Goal: Navigation & Orientation: Find specific page/section

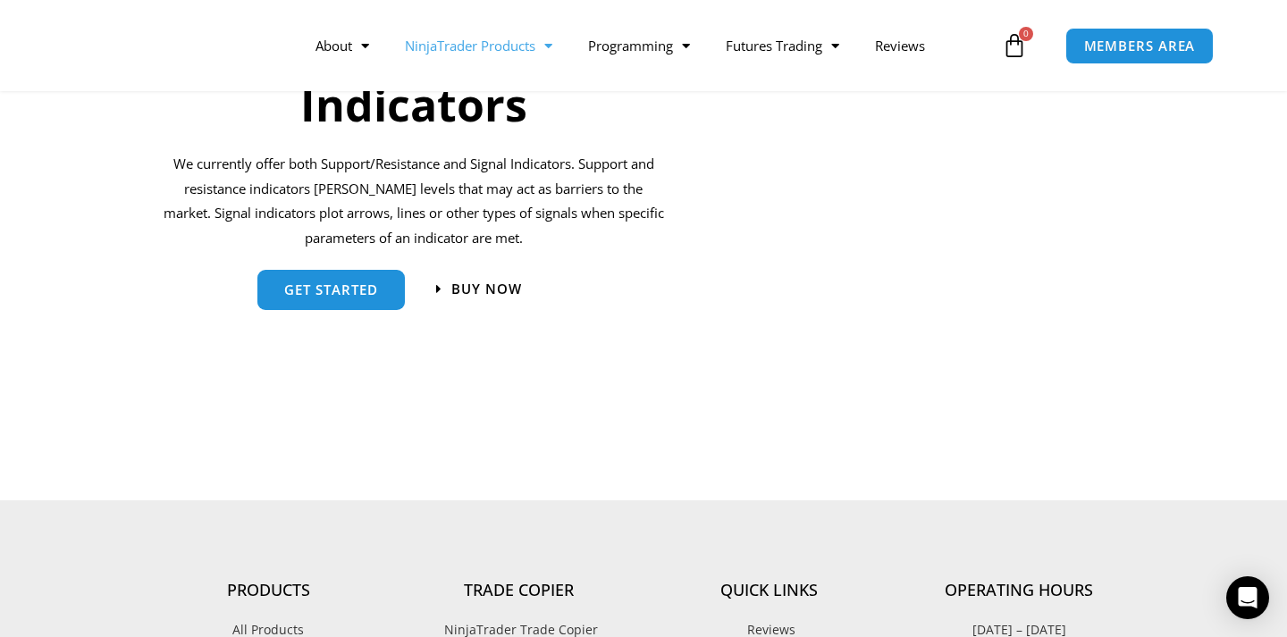
scroll to position [1967, 0]
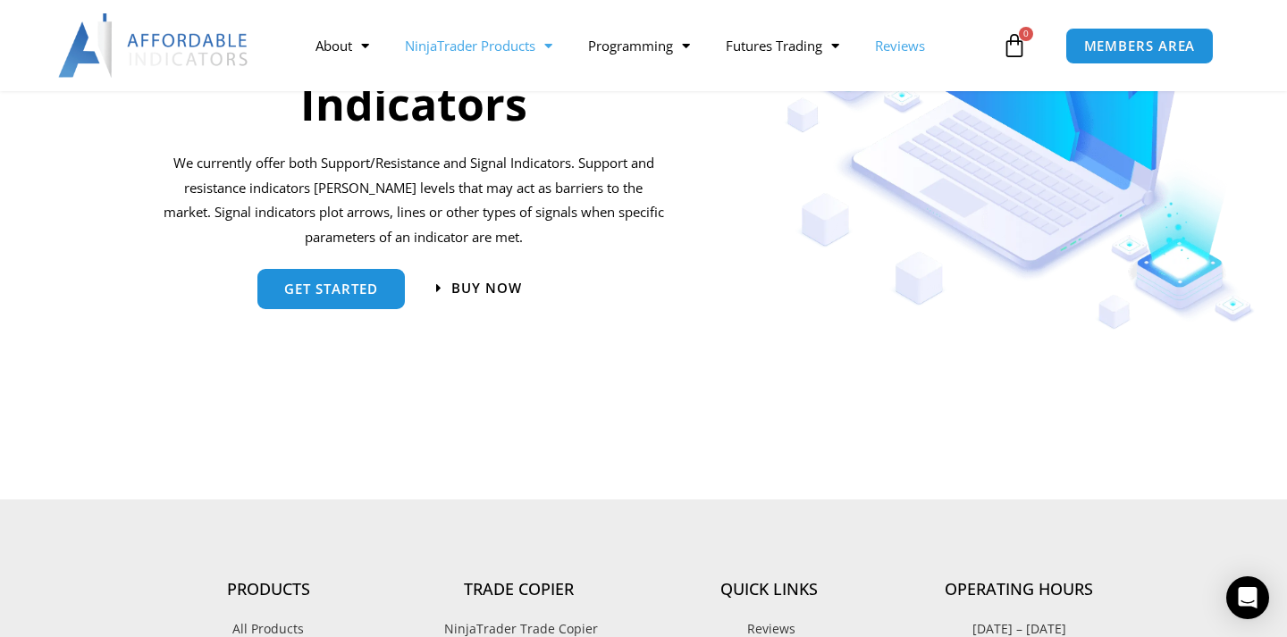
click at [898, 39] on link "Reviews" at bounding box center [900, 45] width 86 height 41
